Goal: Check status

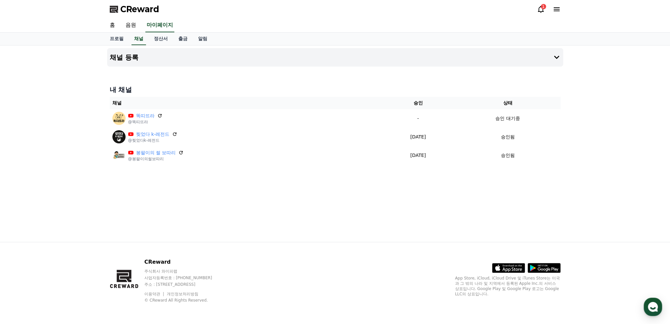
click at [544, 11] on icon at bounding box center [540, 9] width 8 height 8
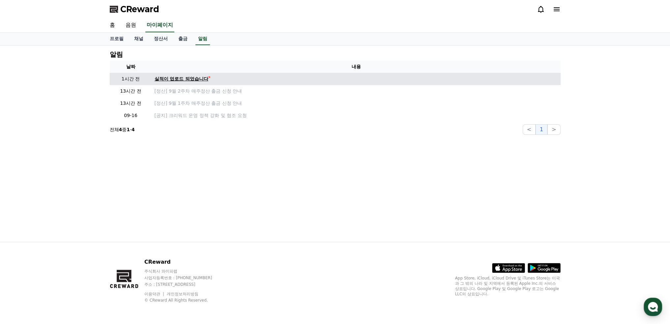
click at [200, 78] on div "실적이 업로드 되었습니다" at bounding box center [181, 78] width 54 height 7
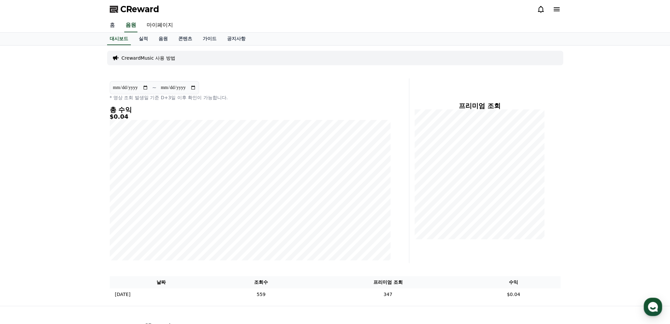
click at [112, 25] on link "홈" at bounding box center [112, 25] width 16 height 14
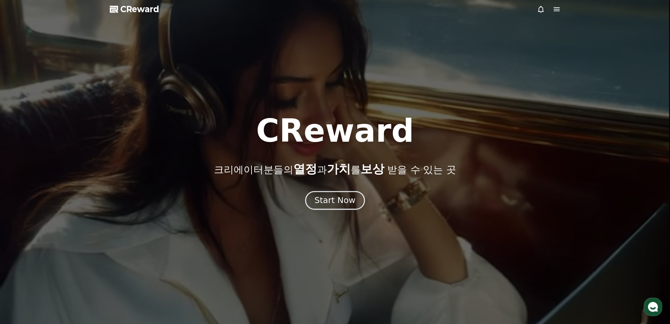
click at [344, 201] on div "Start Now" at bounding box center [334, 200] width 41 height 11
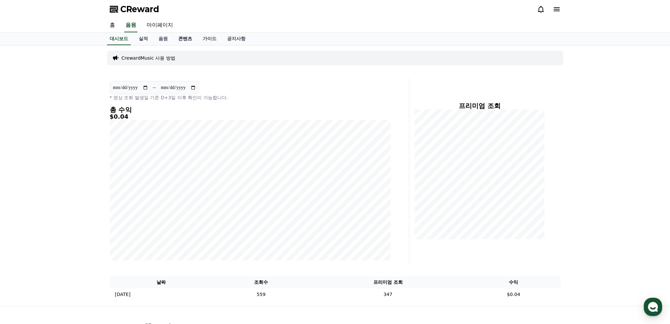
click at [190, 41] on link "콘텐츠" at bounding box center [185, 39] width 24 height 13
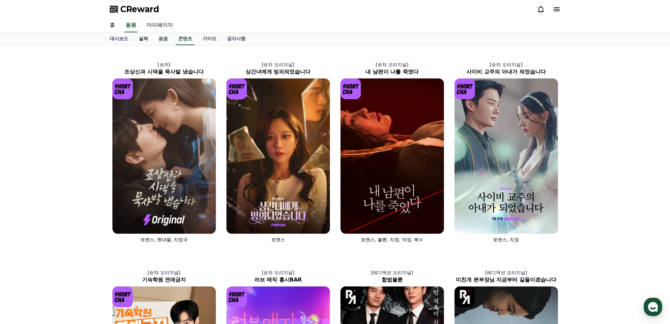
click at [144, 38] on link "실적" at bounding box center [143, 39] width 20 height 13
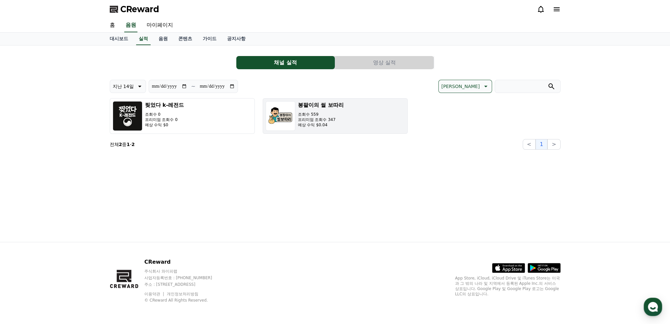
click at [341, 112] on p "조회수 559" at bounding box center [321, 114] width 46 height 5
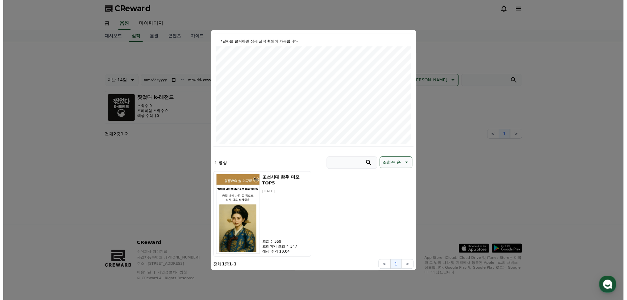
scroll to position [67, 0]
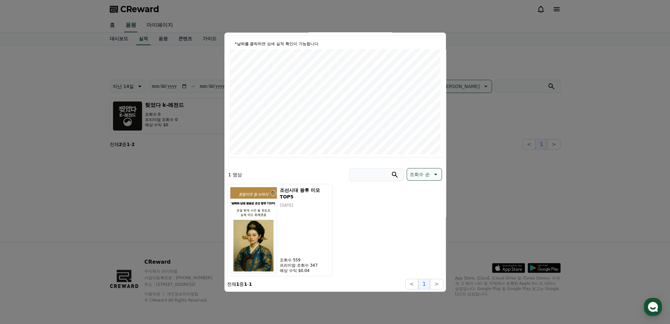
click at [509, 57] on button "close modal" at bounding box center [335, 162] width 670 height 324
